Goal: Complete Application Form: Complete application form

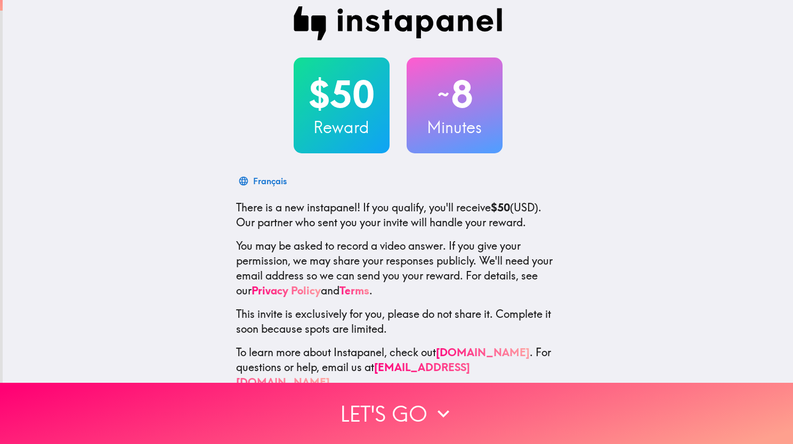
scroll to position [27, 0]
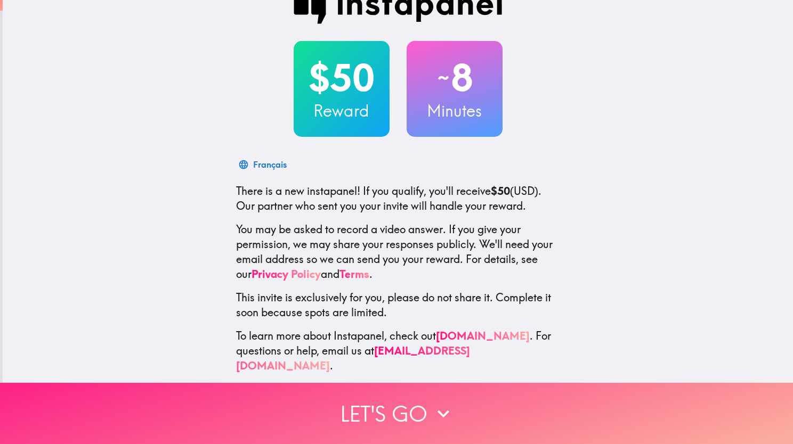
click at [384, 410] on button "Let's go" at bounding box center [396, 413] width 793 height 61
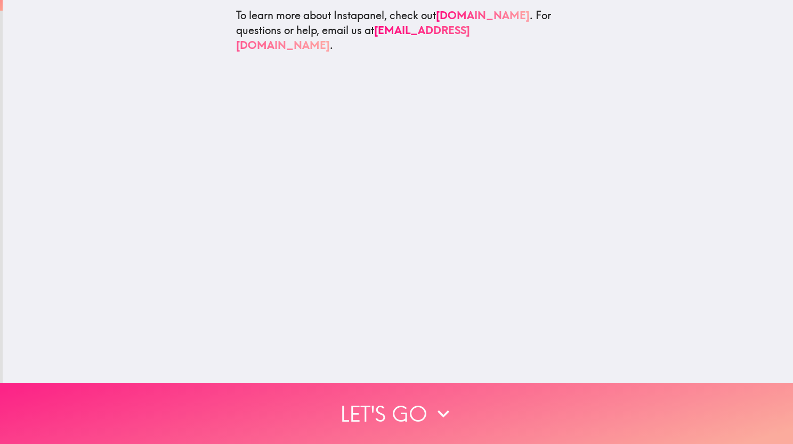
scroll to position [0, 0]
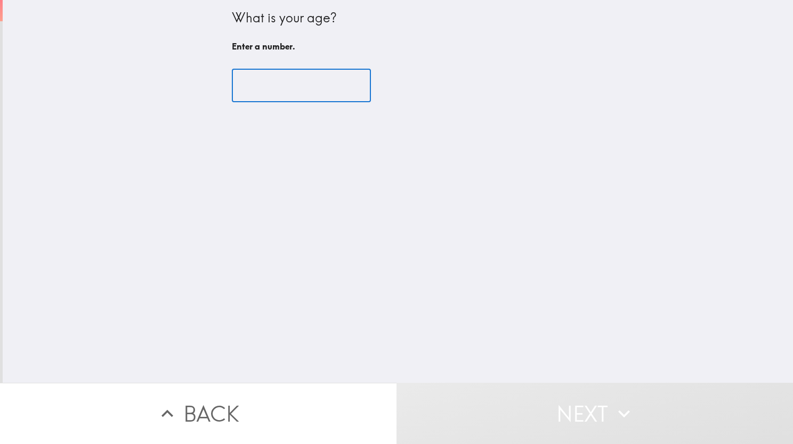
click at [319, 85] on input "number" at bounding box center [301, 85] width 139 height 33
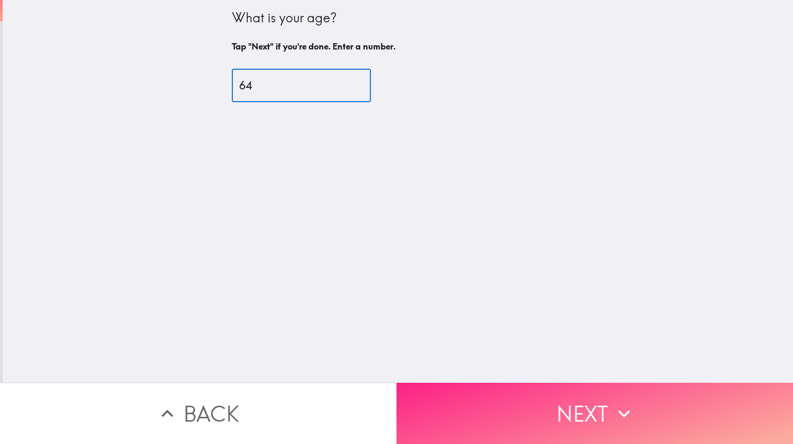
type input "64"
click at [586, 409] on button "Next" at bounding box center [594, 413] width 396 height 61
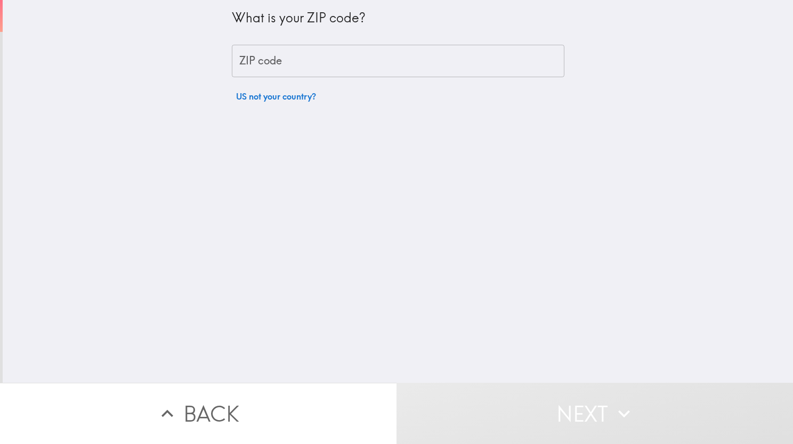
click at [317, 56] on input "ZIP code" at bounding box center [398, 61] width 332 height 33
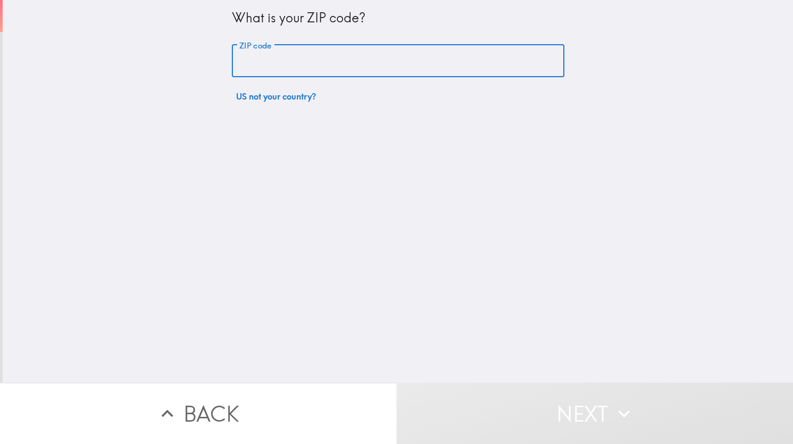
type input "33176"
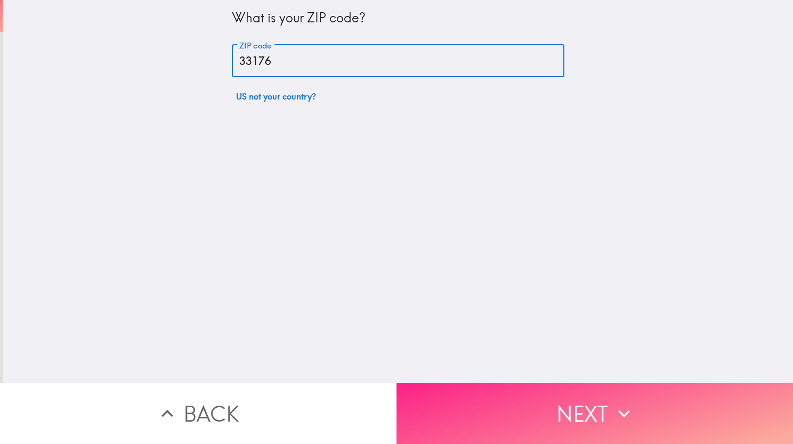
click at [585, 406] on button "Next" at bounding box center [594, 413] width 396 height 61
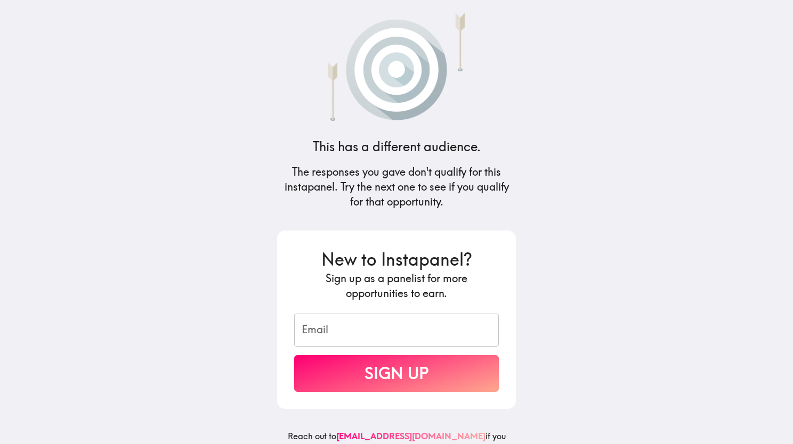
click at [390, 327] on input "Email" at bounding box center [396, 330] width 205 height 33
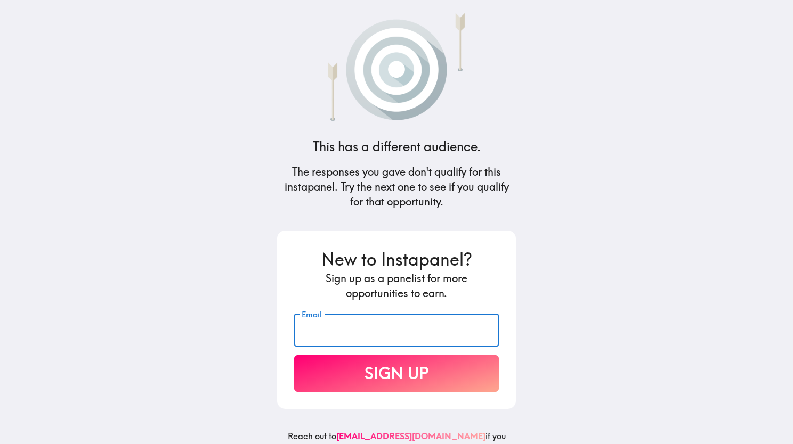
type input "[PERSON_NAME][EMAIL_ADDRESS][PERSON_NAME][DOMAIN_NAME]"
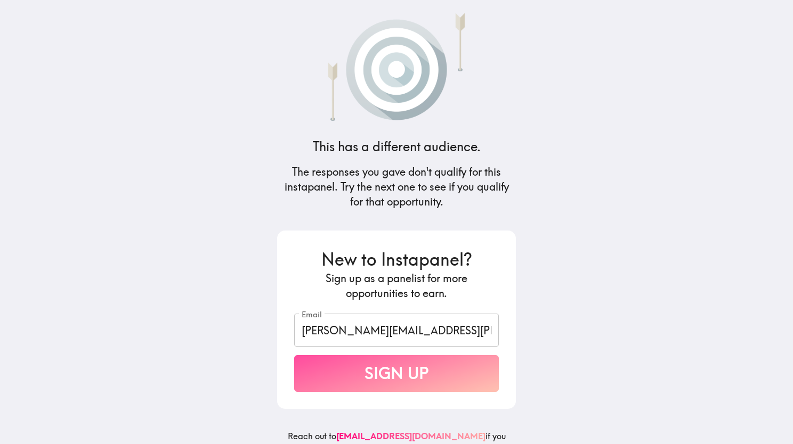
click at [403, 380] on button "Sign Up" at bounding box center [396, 373] width 205 height 37
